Goal: Task Accomplishment & Management: Manage account settings

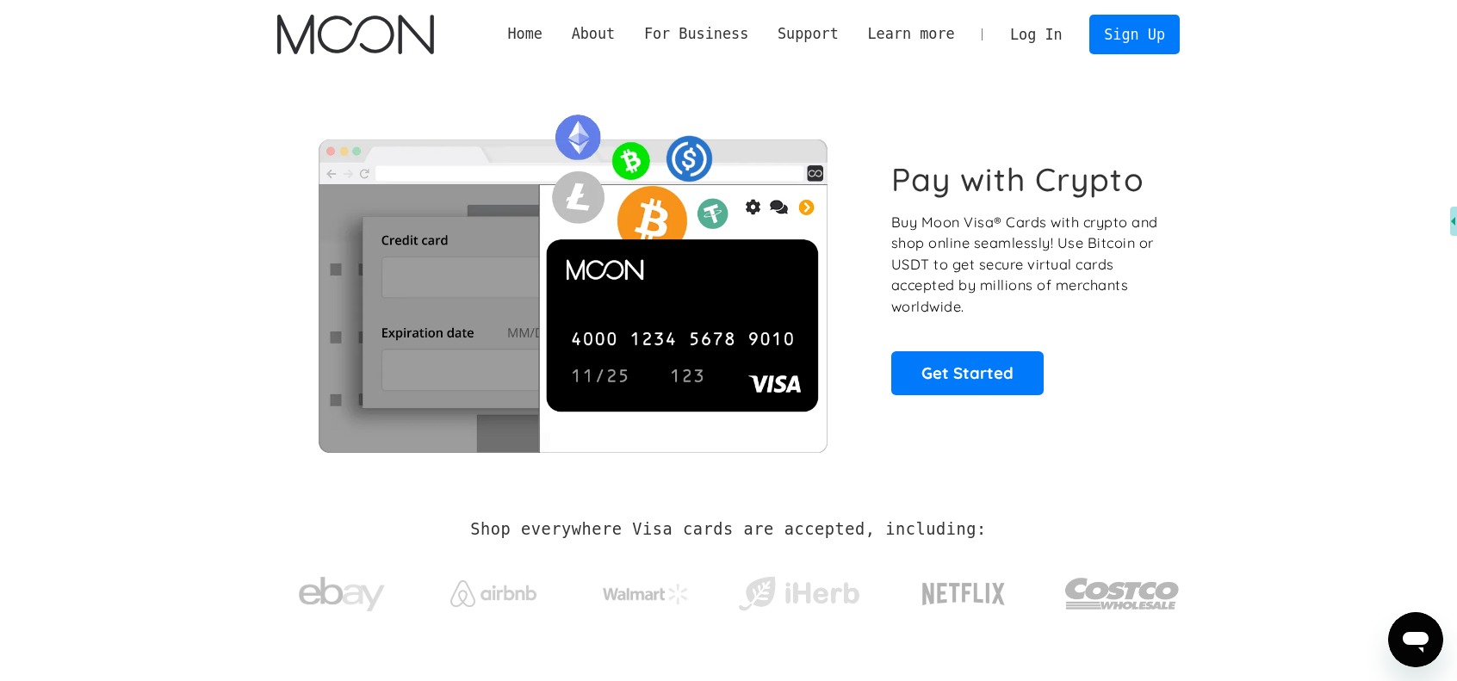
click at [1053, 27] on link "Log In" at bounding box center [1035, 34] width 81 height 38
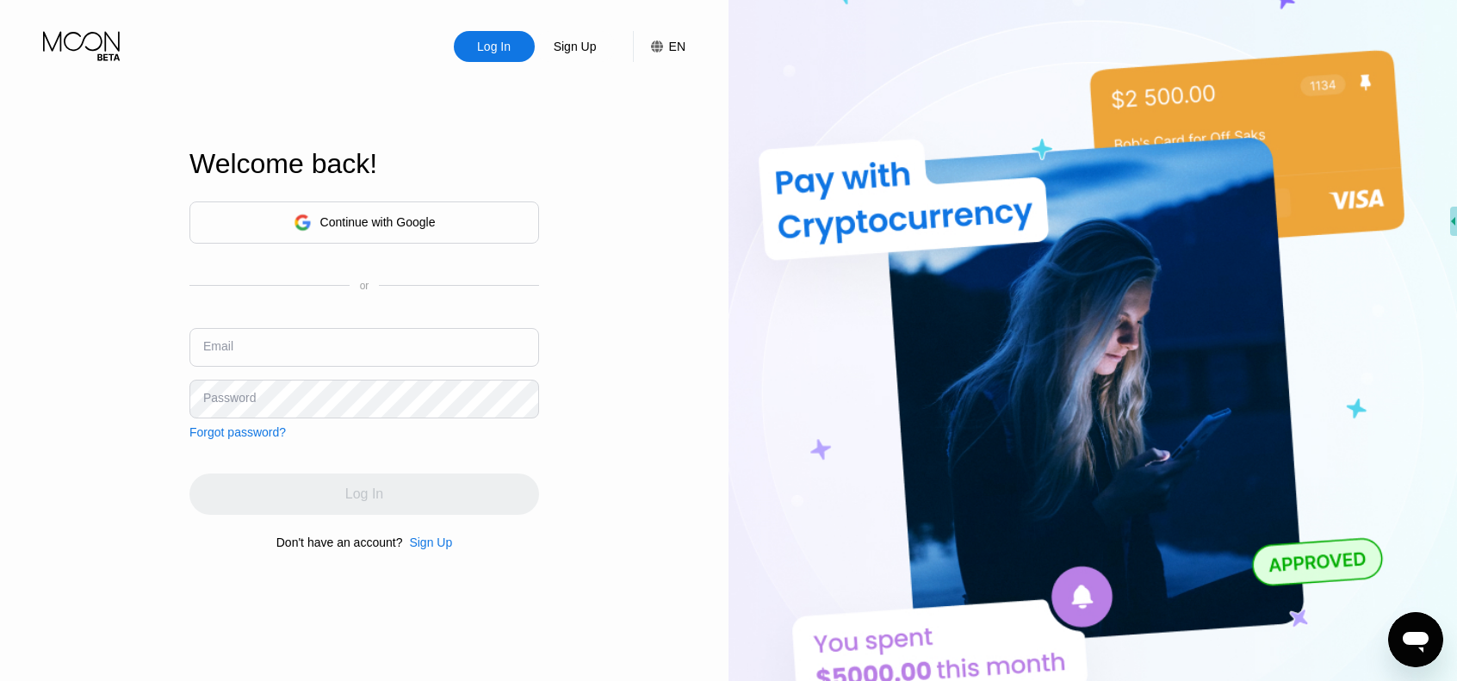
type input "rahimihoossein@gmail.com"
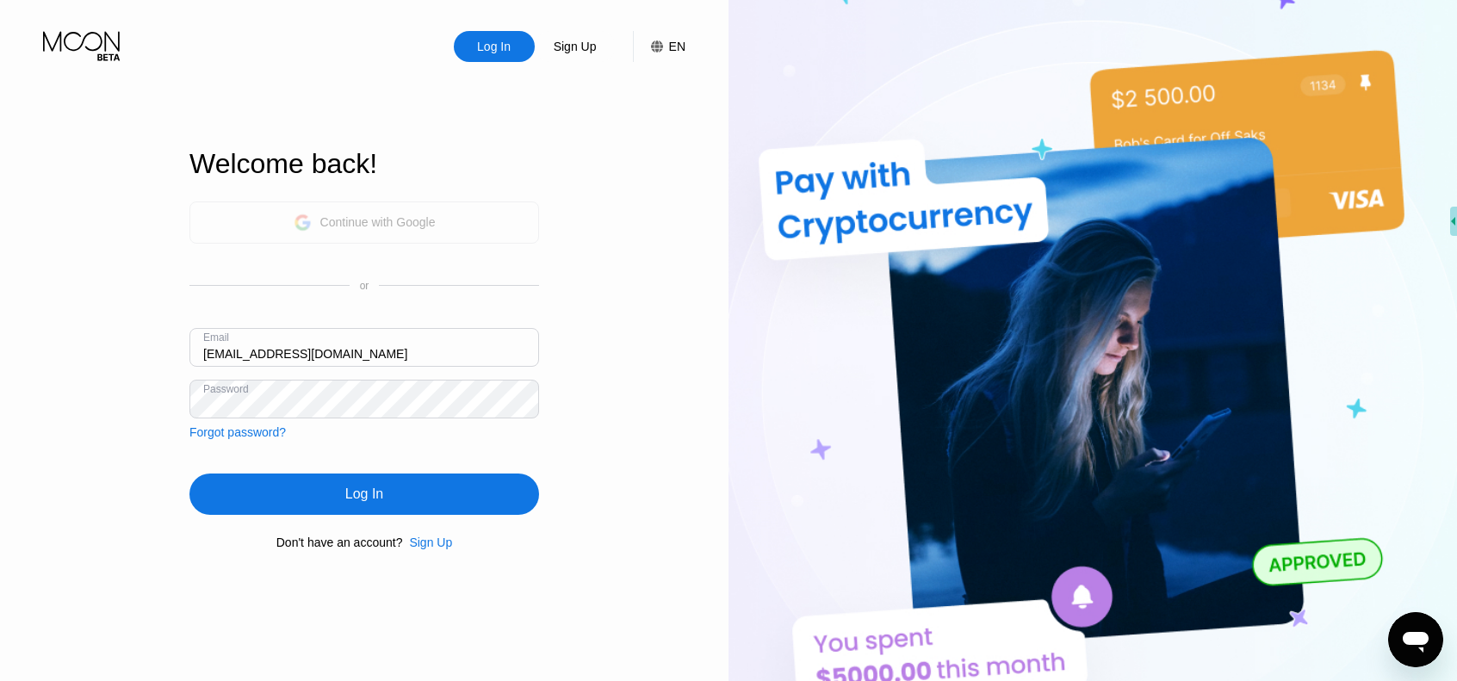
click at [367, 228] on div "Continue with Google" at bounding box center [365, 222] width 142 height 27
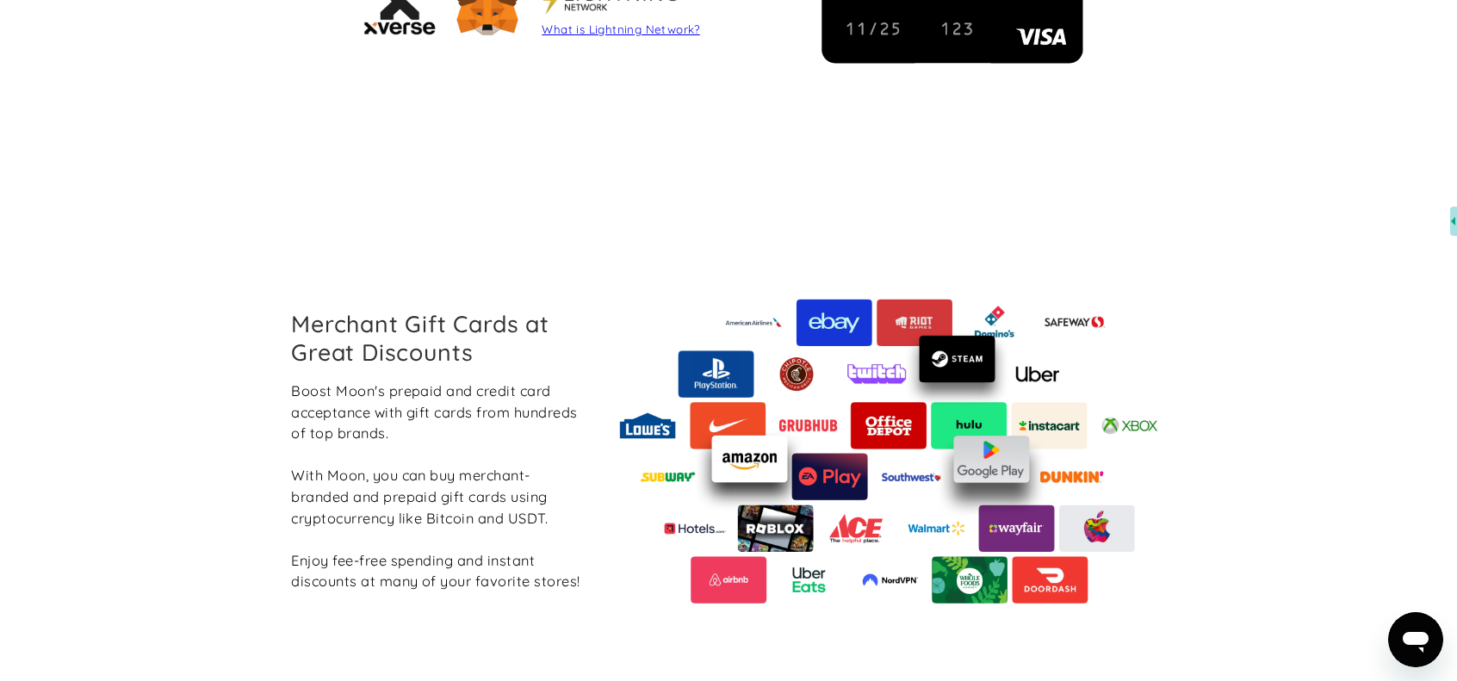
scroll to position [1808, 0]
